Goal: Contribute content: Add original content to the website for others to see

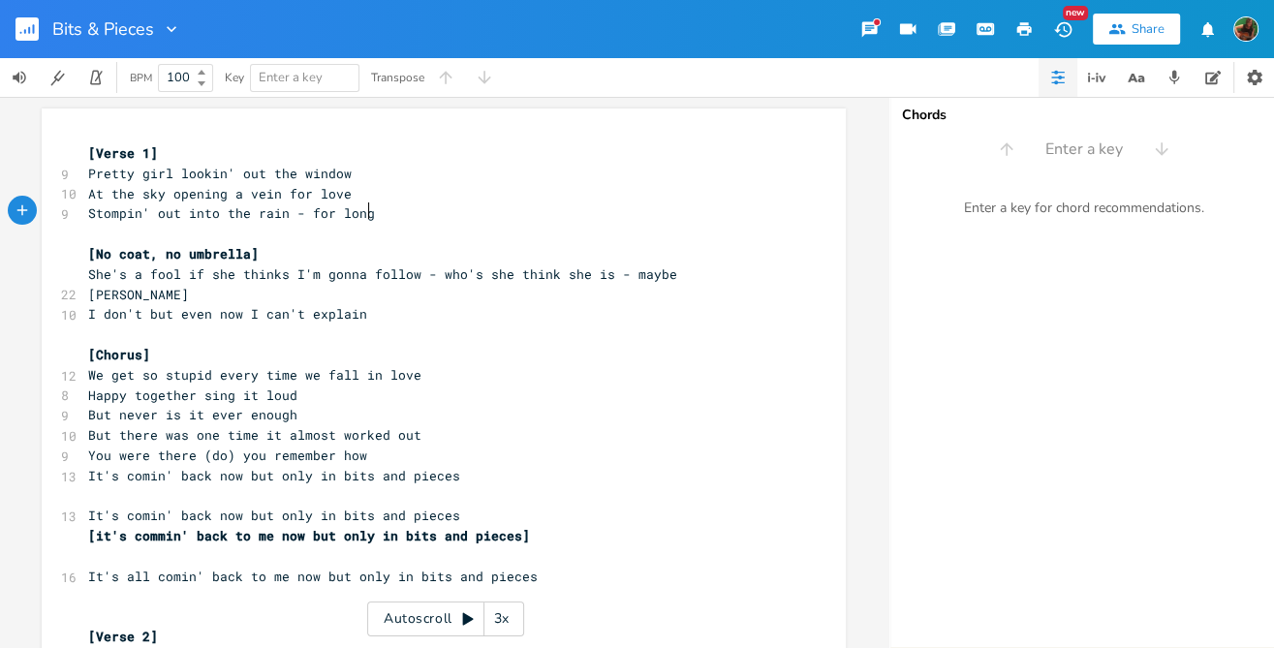
click at [378, 218] on pre "Stompin' out into the rain - for long" at bounding box center [434, 213] width 700 height 20
type textarea "dont"
type textarea "'t"
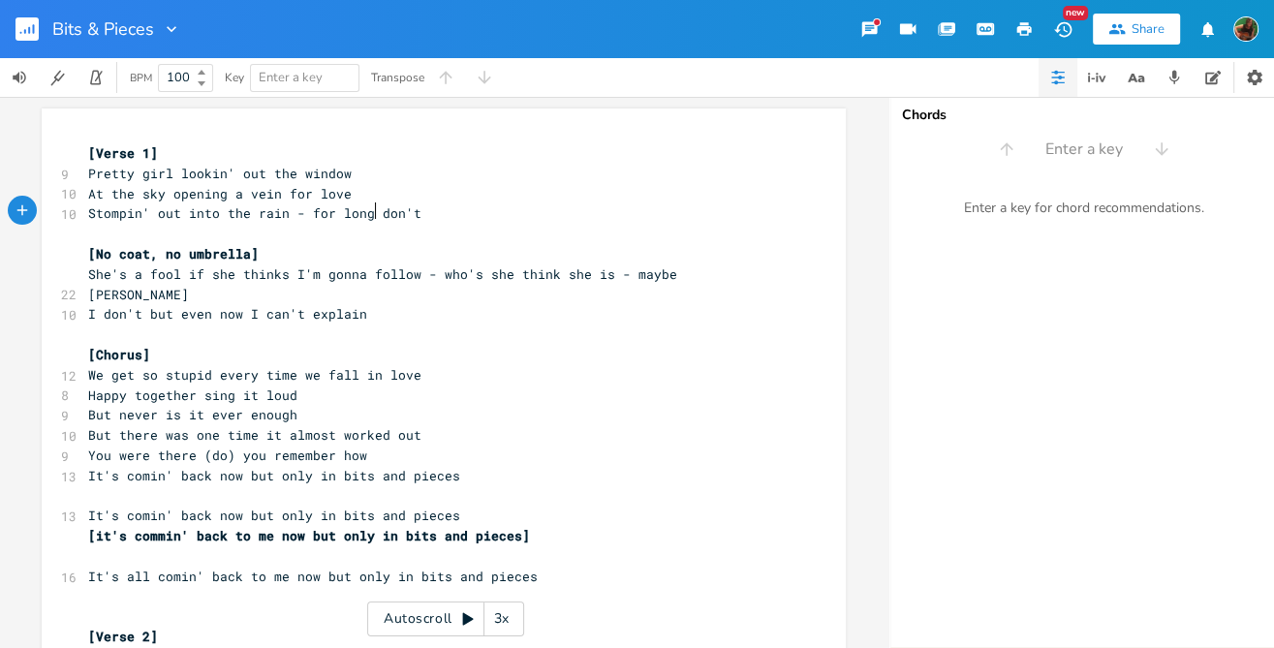
click at [372, 210] on span "Stompin' out into the rain - for long don't" at bounding box center [254, 212] width 333 height 17
drag, startPoint x: 372, startPoint y: 210, endPoint x: 412, endPoint y: 209, distance: 39.7
click at [412, 209] on pre "Stompin' out into the rain - for long don't" at bounding box center [434, 213] width 700 height 20
type textarea "go"
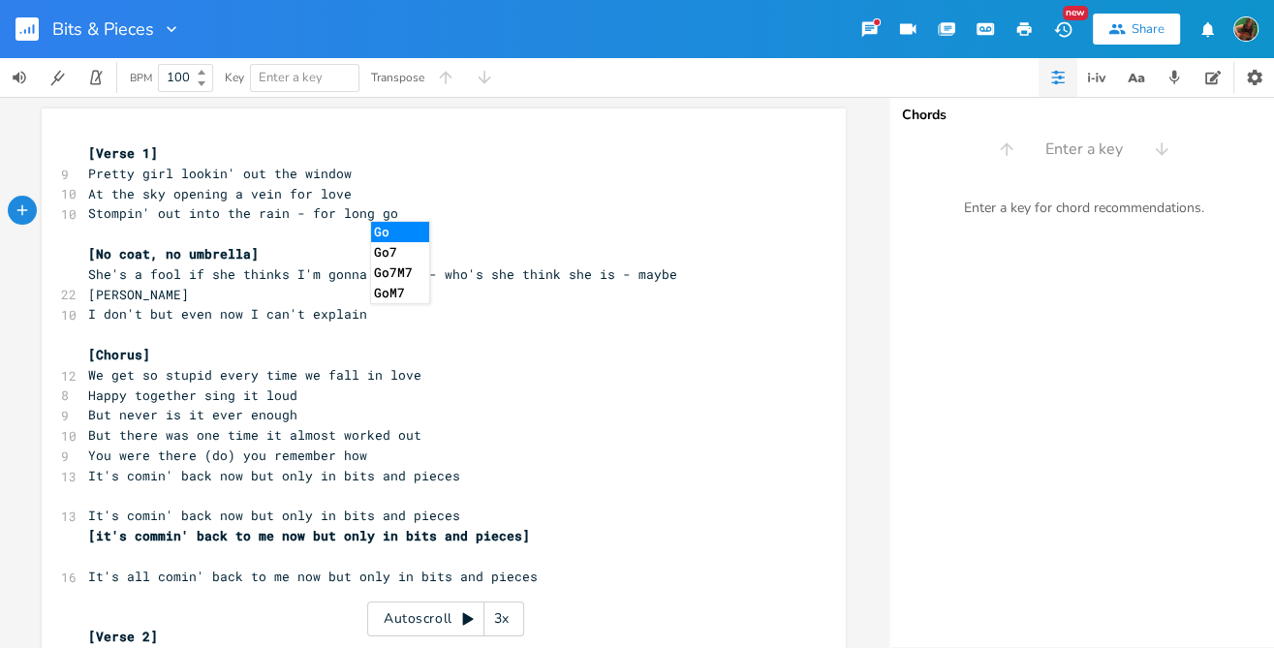
click at [406, 211] on pre "Stompin' out into the rain - for long go" at bounding box center [434, 213] width 700 height 20
type textarea "go"
drag, startPoint x: 369, startPoint y: 210, endPoint x: 385, endPoint y: 210, distance: 15.5
click at [385, 210] on span "Stompin' out into the rain - for long go" at bounding box center [243, 212] width 310 height 17
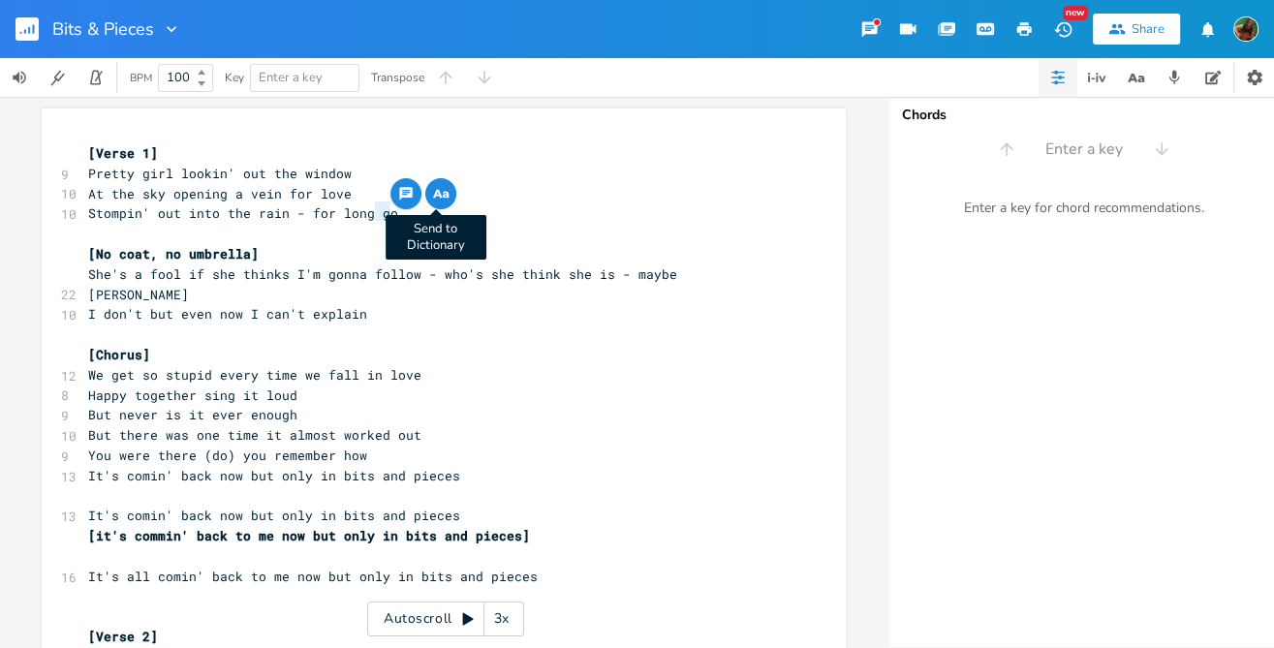
click at [443, 192] on icon "button" at bounding box center [446, 195] width 6 height 7
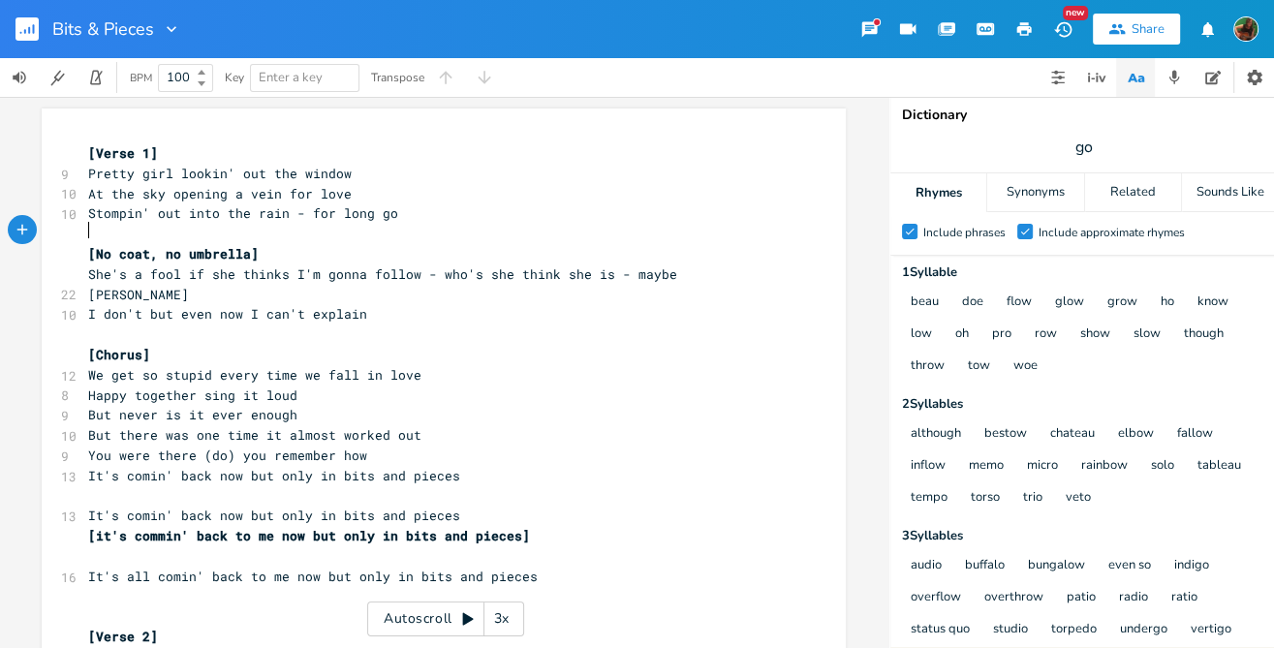
click at [411, 224] on pre "​" at bounding box center [434, 234] width 700 height 20
click at [400, 304] on pre "I don't but even now I can't explain" at bounding box center [434, 314] width 700 height 20
